Goal: Information Seeking & Learning: Learn about a topic

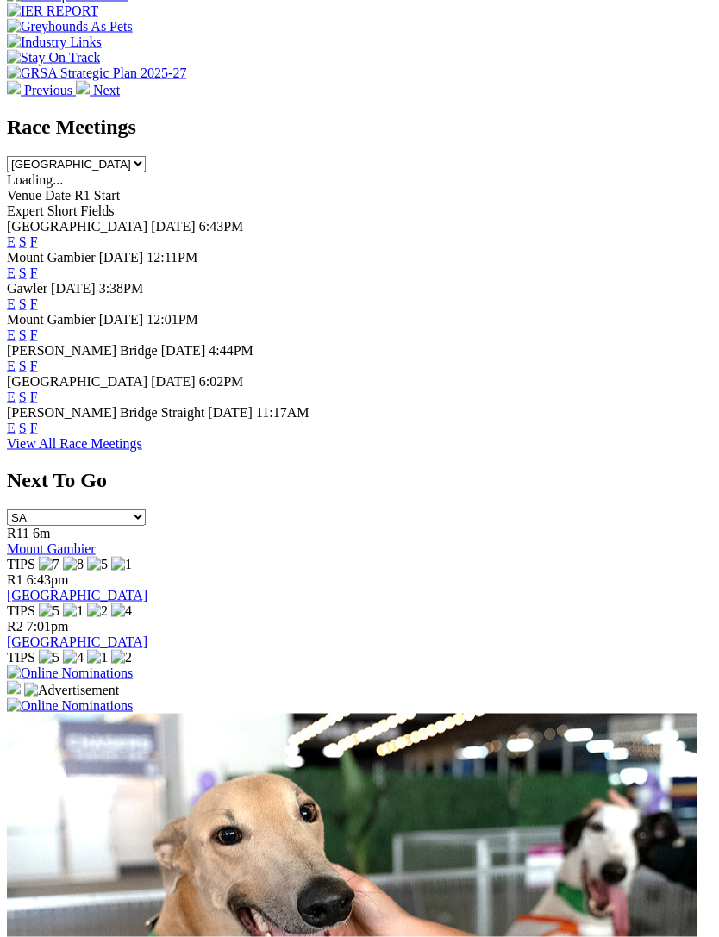
scroll to position [779, 0]
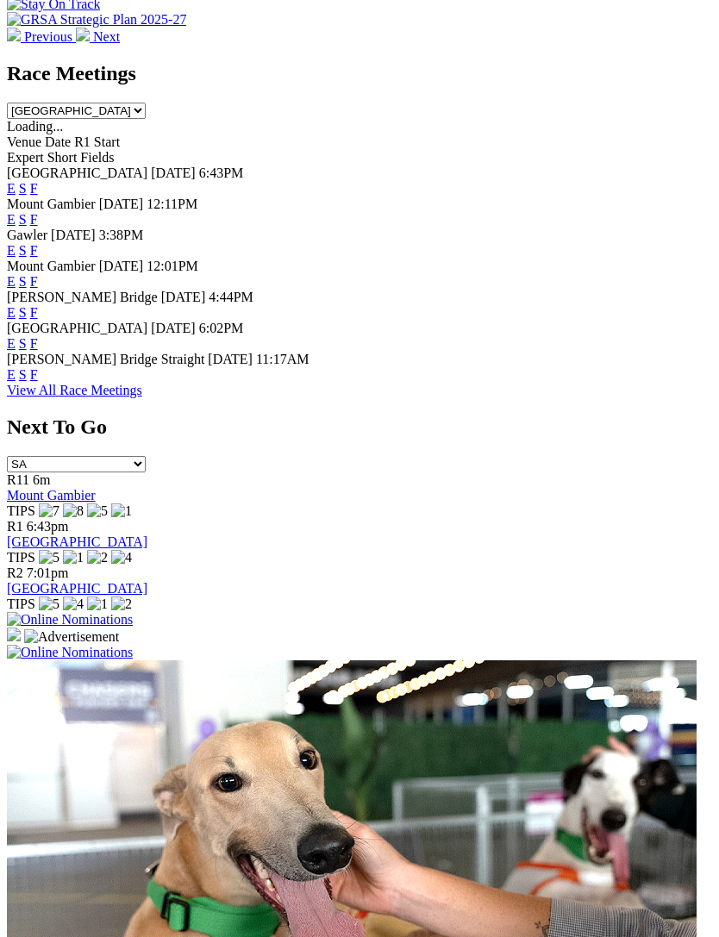
click at [38, 351] on link "F" at bounding box center [34, 343] width 8 height 15
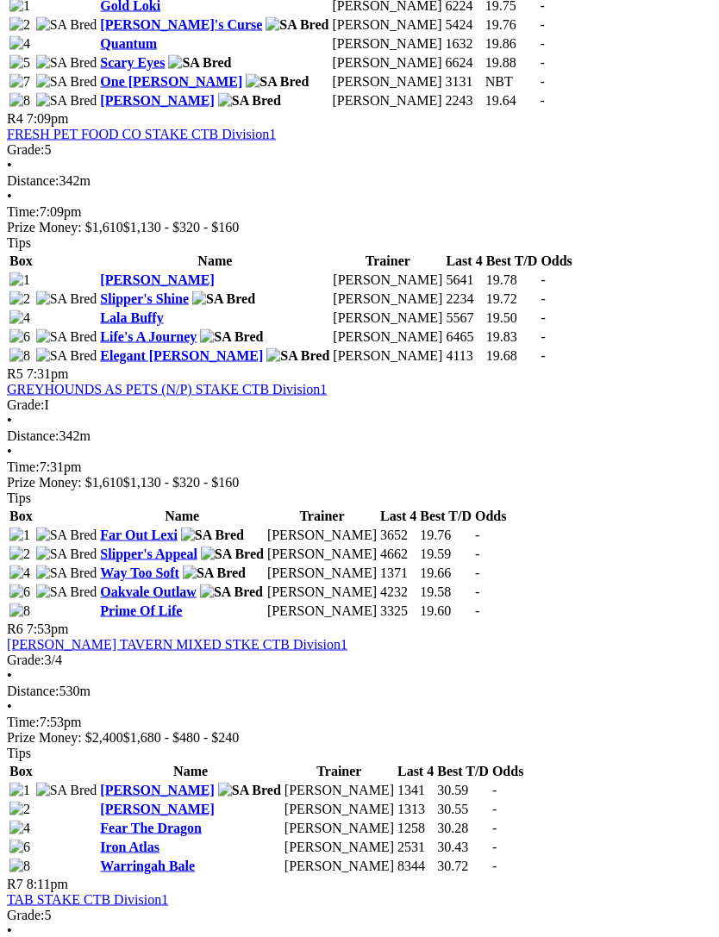
scroll to position [1700, 10]
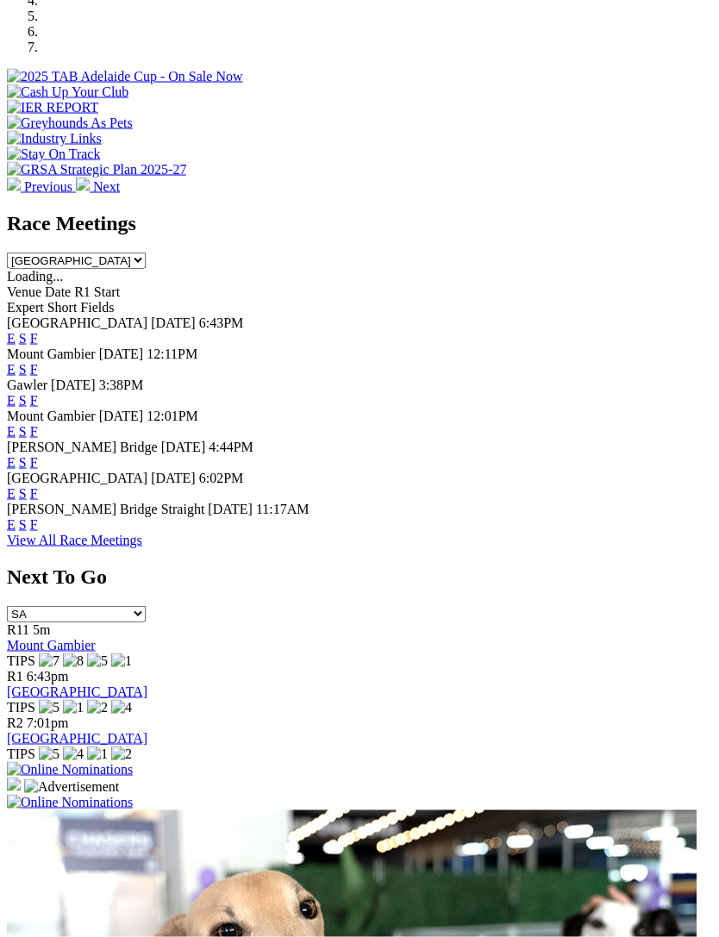
scroll to position [630, 0]
click at [38, 531] on link "F" at bounding box center [34, 523] width 8 height 15
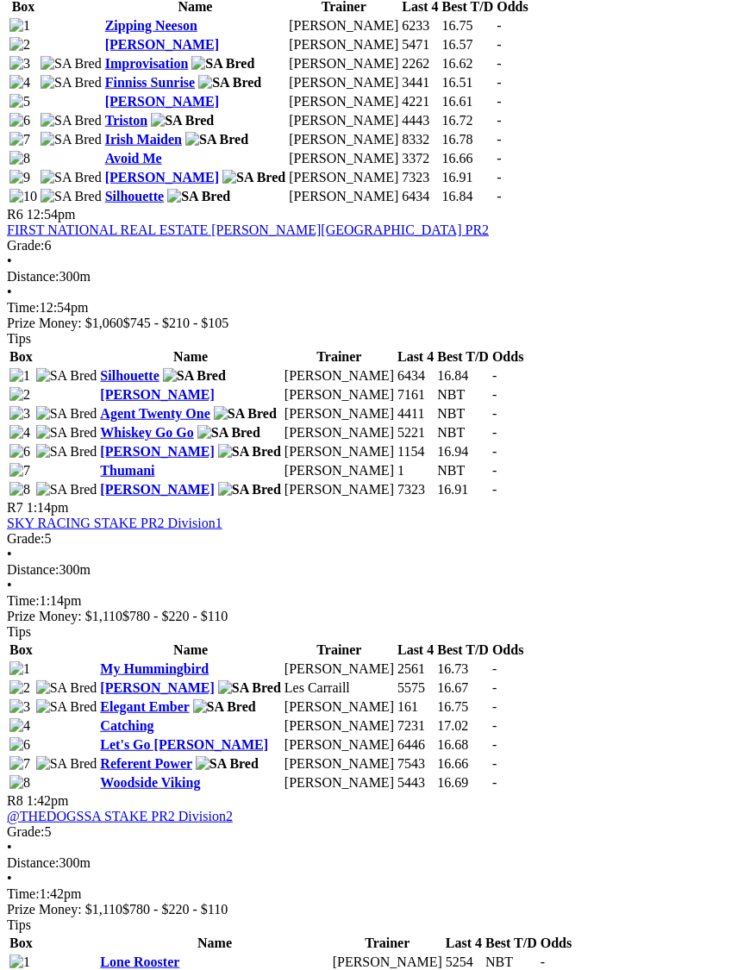
scroll to position [2136, 0]
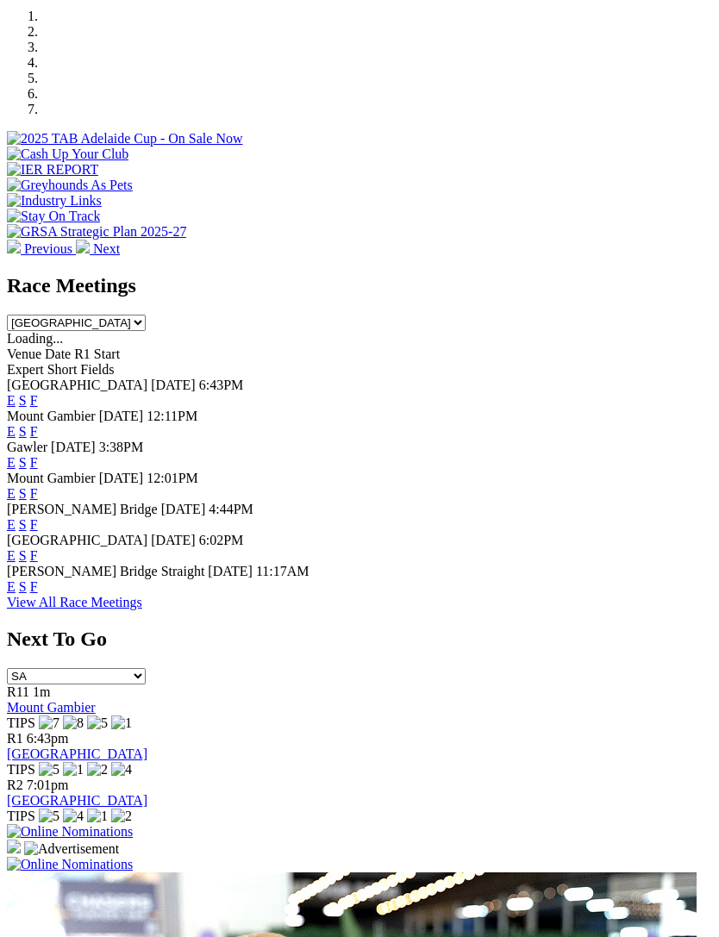
scroll to position [457, 0]
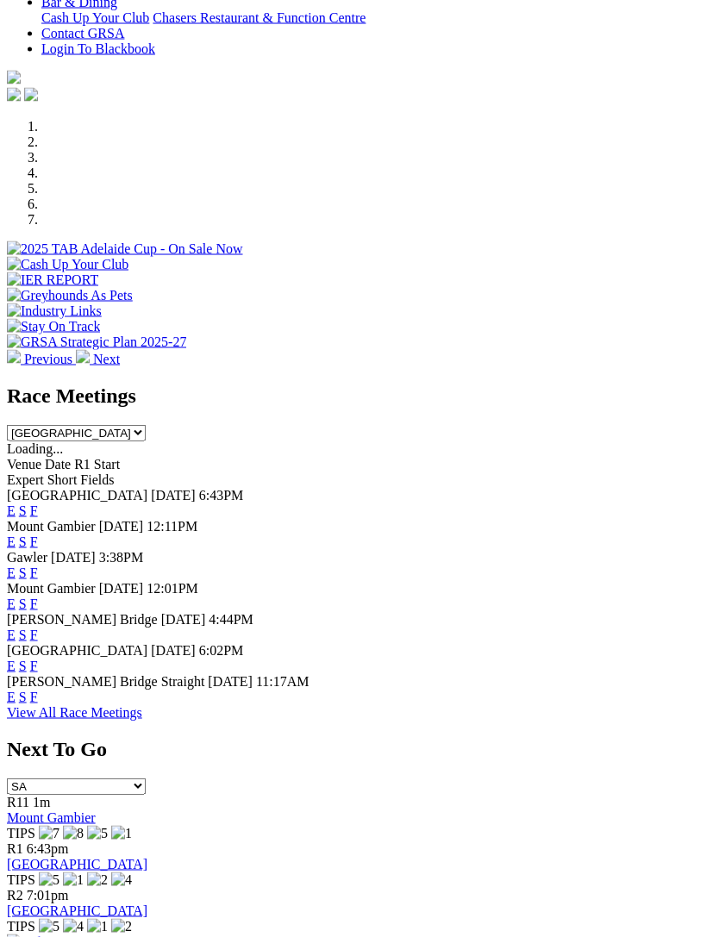
click at [38, 503] on link "F" at bounding box center [34, 510] width 8 height 15
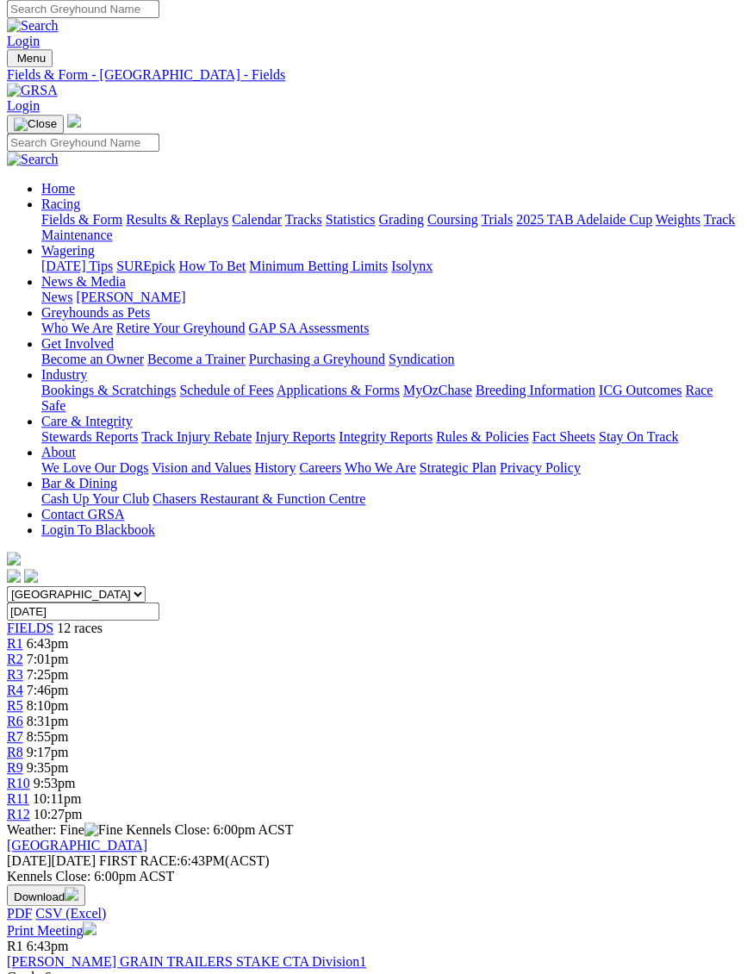
scroll to position [41, 0]
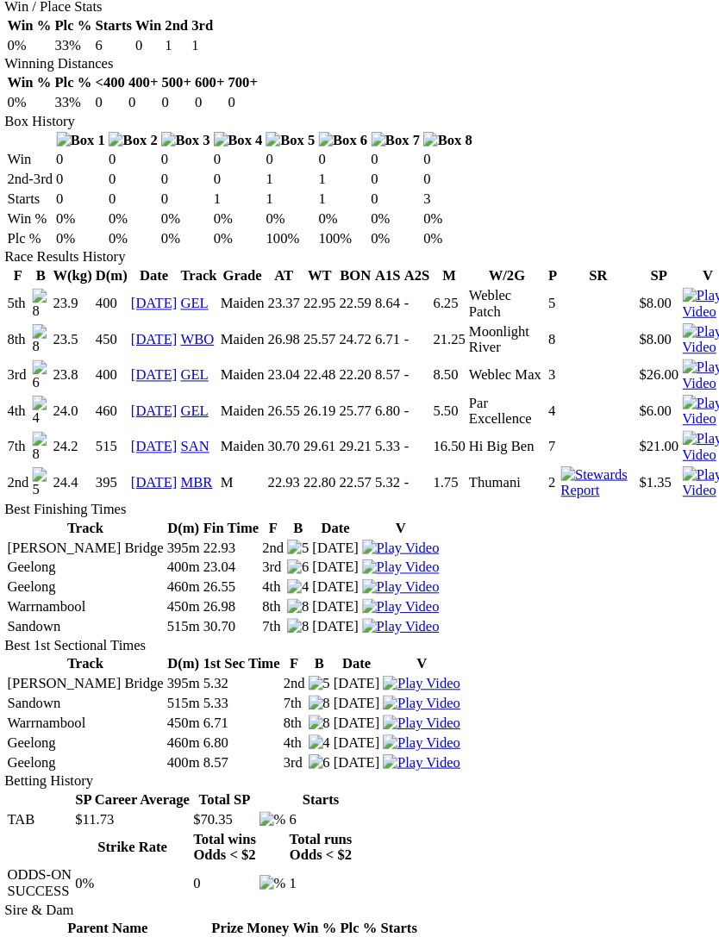
scroll to position [1056, 0]
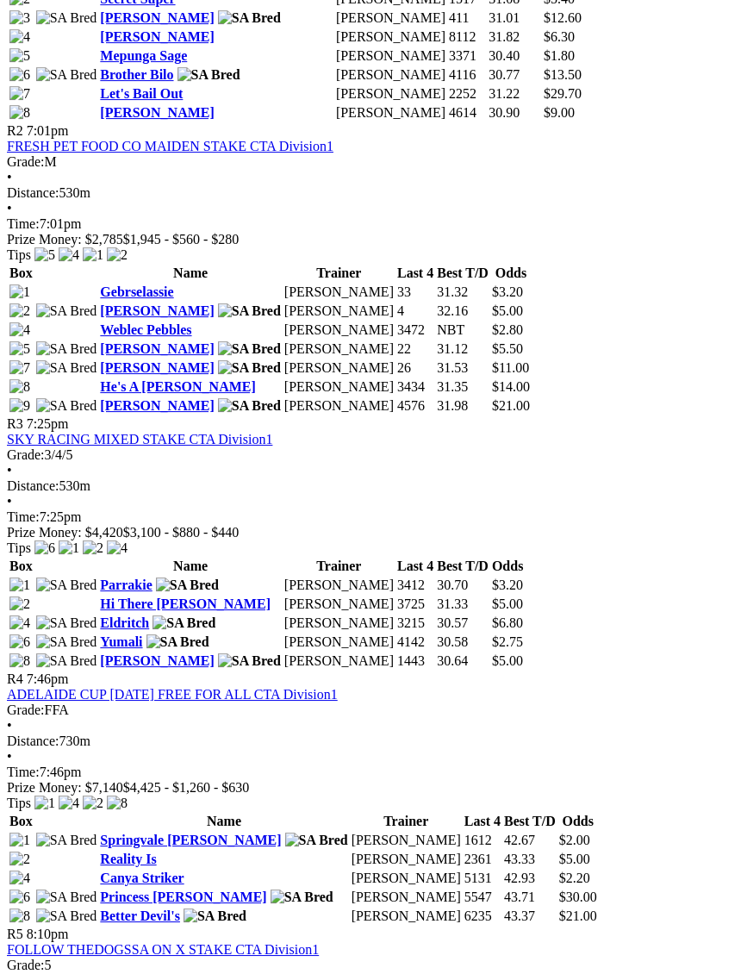
scroll to position [1133, 0]
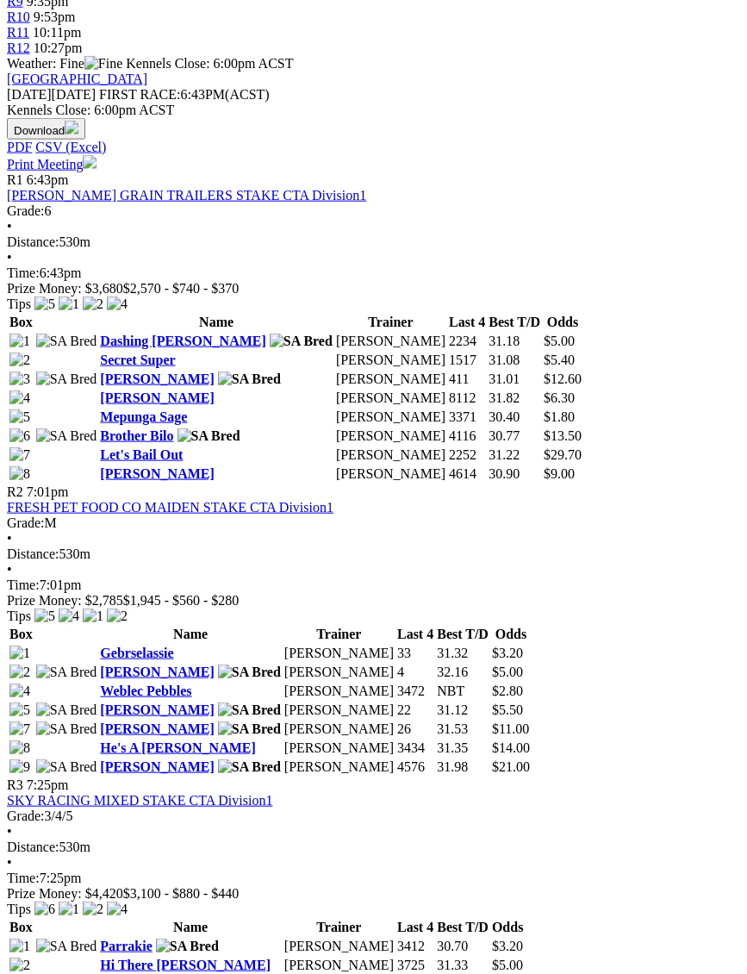
scroll to position [776, 0]
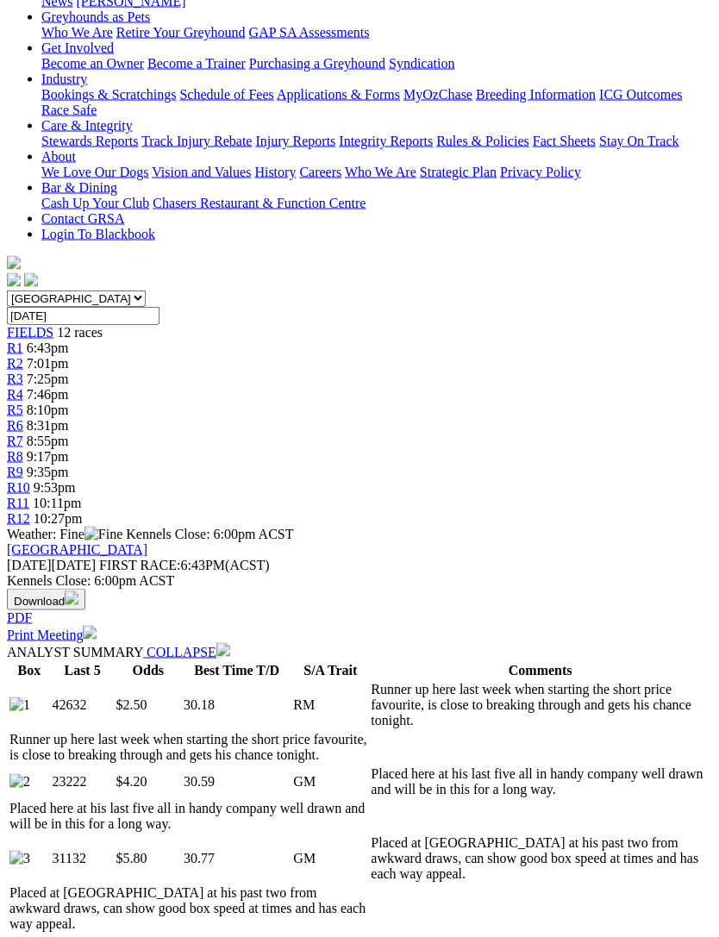
scroll to position [304, 0]
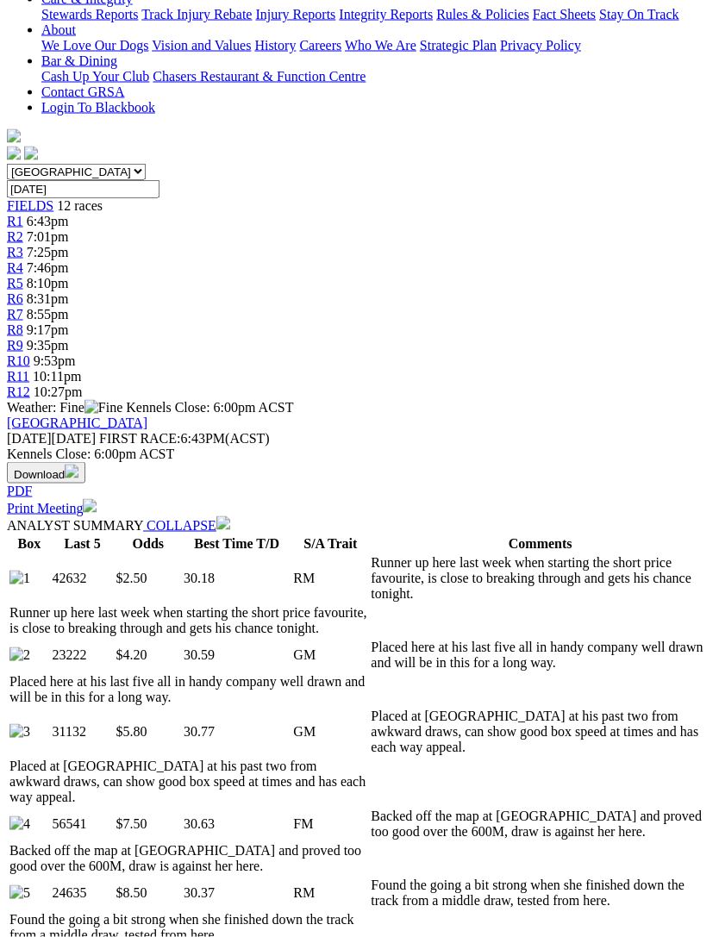
scroll to position [431, 0]
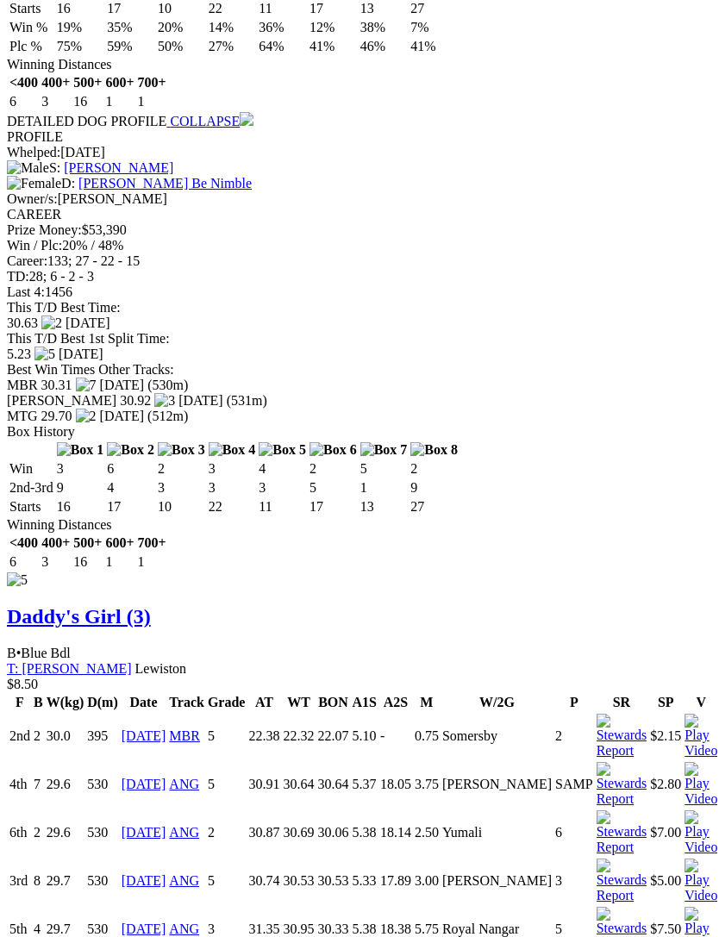
scroll to position [5597, 0]
